Goal: Find specific page/section: Find specific page/section

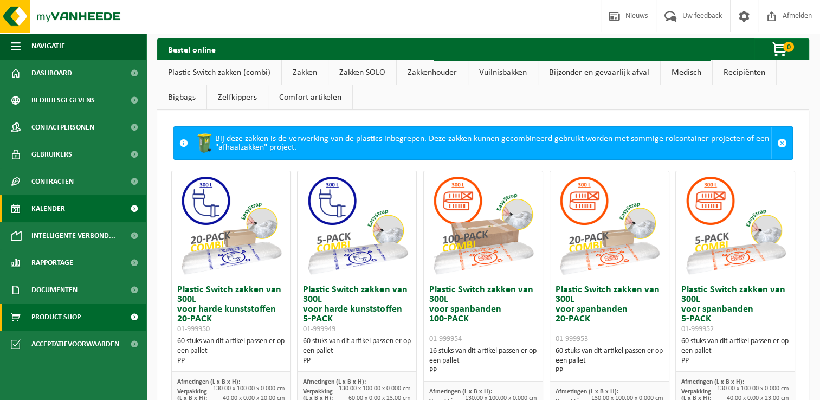
click at [78, 211] on link "Kalender" at bounding box center [73, 208] width 146 height 27
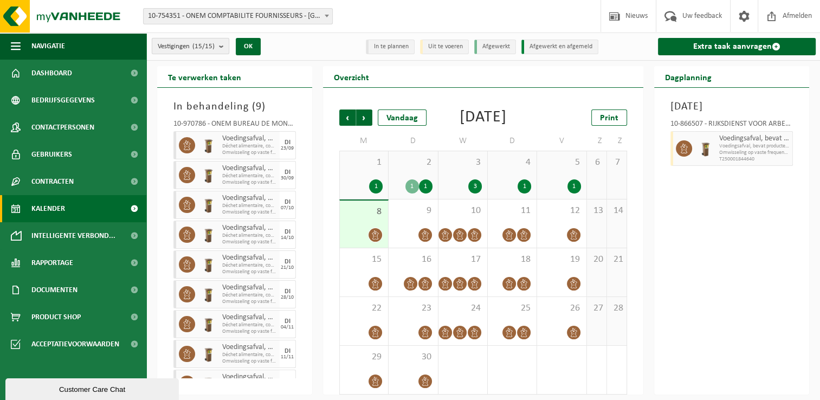
click at [192, 46] on span "Vestigingen (15/15)" at bounding box center [186, 46] width 57 height 16
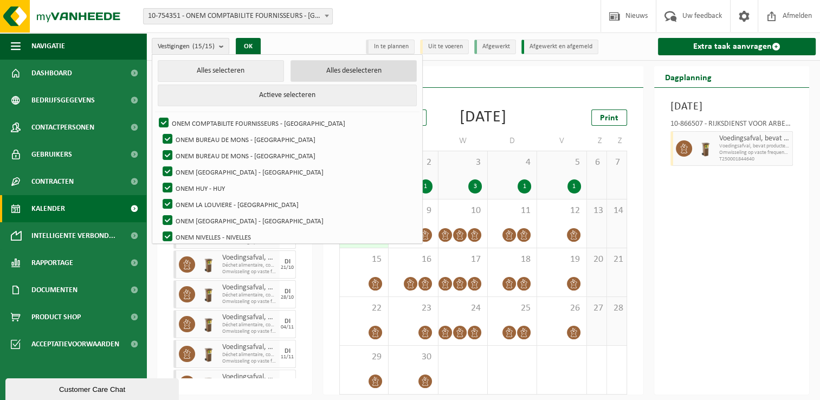
click at [340, 70] on button "Alles deselecteren" at bounding box center [354, 71] width 126 height 22
checkbox input "false"
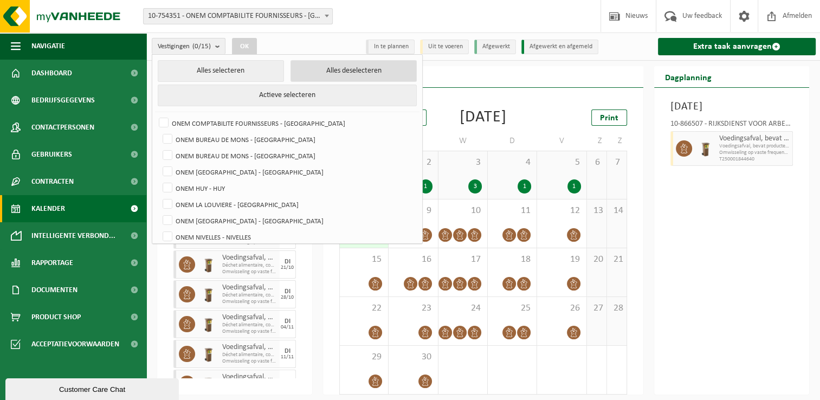
checkbox input "false"
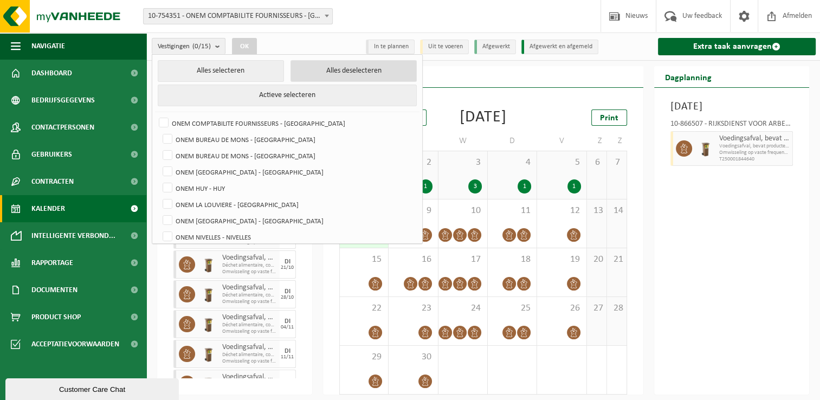
checkbox input "false"
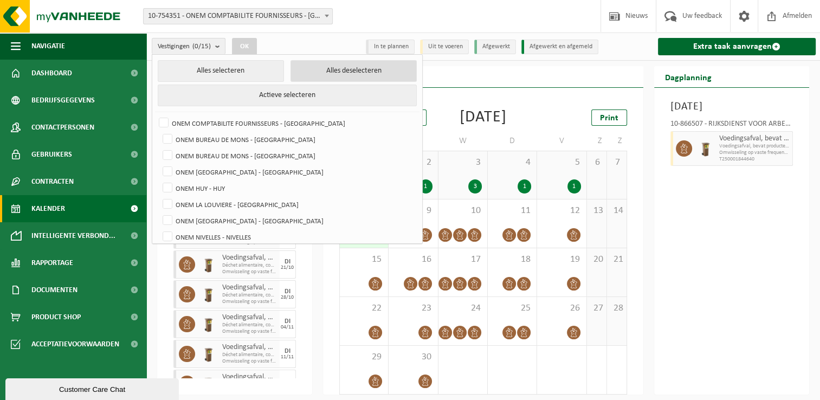
checkbox input "false"
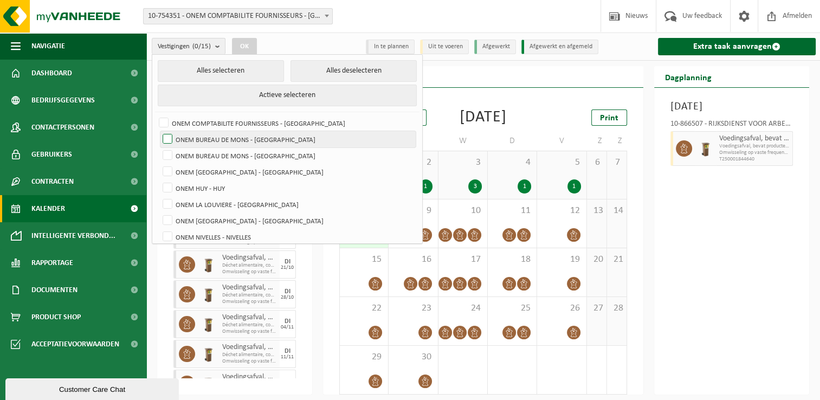
click at [249, 140] on label "ONEM BUREAU DE MONS - MONS" at bounding box center [287, 139] width 255 height 16
click at [159, 131] on input "ONEM BUREAU DE MONS - MONS" at bounding box center [158, 131] width 1 height 1
checkbox input "true"
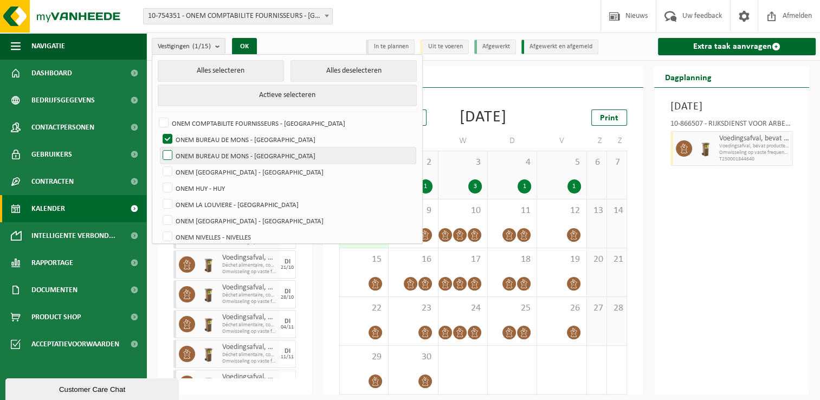
click at [249, 152] on label "ONEM BUREAU DE MONS - MONS" at bounding box center [287, 155] width 255 height 16
click at [159, 147] on input "ONEM BUREAU DE MONS - MONS" at bounding box center [158, 147] width 1 height 1
checkbox input "true"
click at [248, 41] on button "OK" at bounding box center [244, 46] width 25 height 17
